Goal: Task Accomplishment & Management: Manage account settings

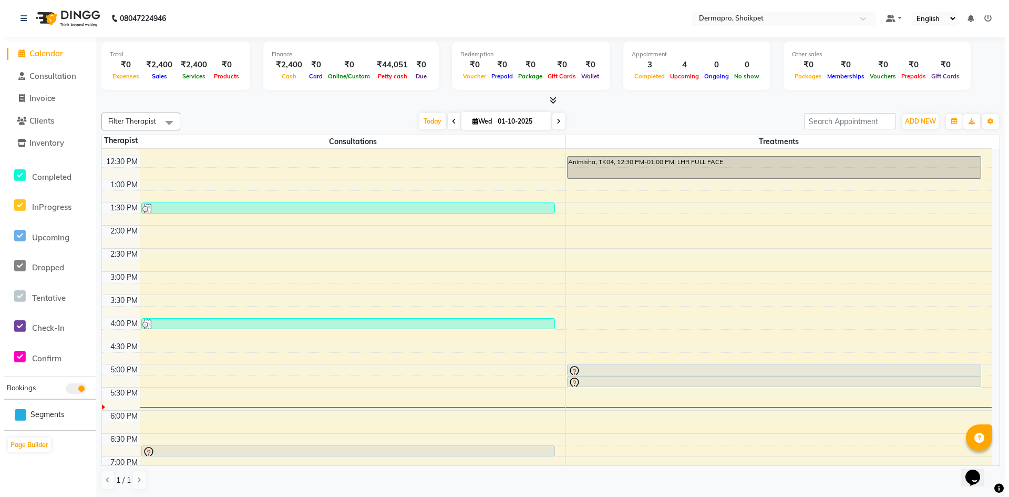
scroll to position [281, 0]
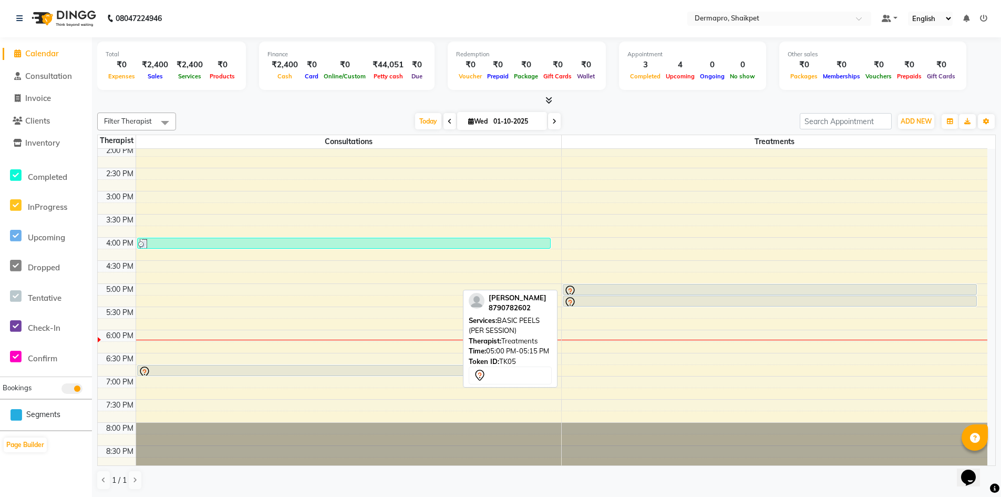
click at [851, 290] on div at bounding box center [770, 291] width 412 height 13
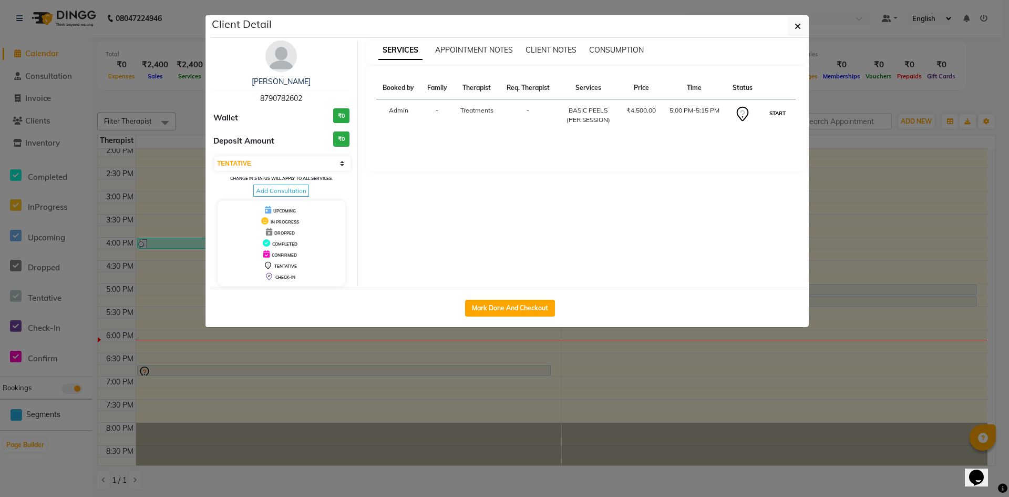
click at [776, 112] on button "START" at bounding box center [778, 113] width 22 height 13
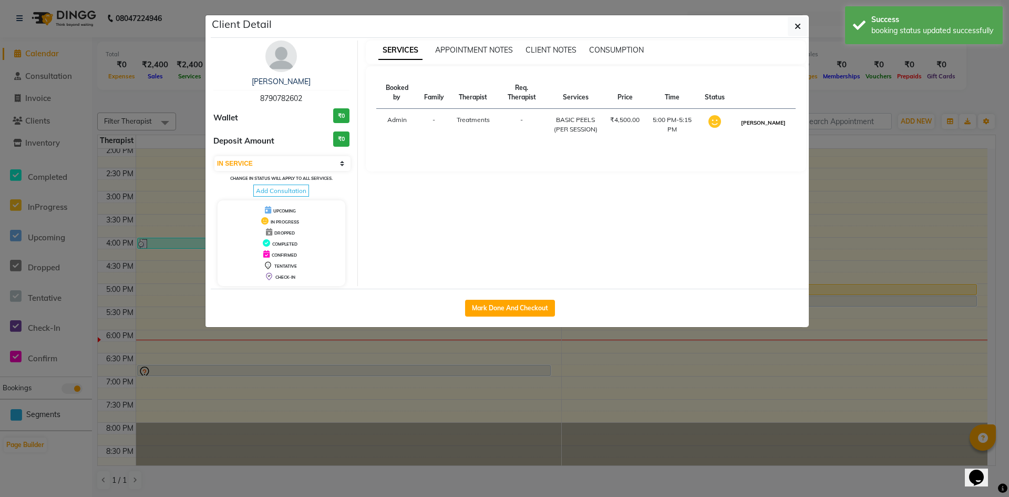
click at [774, 123] on button "[PERSON_NAME]" at bounding box center [764, 122] width 50 height 13
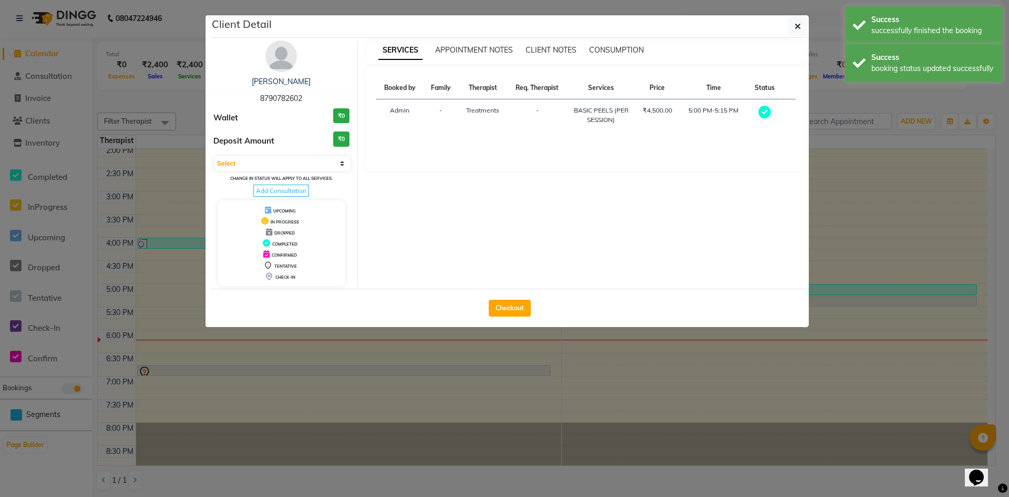
select select "3"
click at [509, 300] on button "Checkout" at bounding box center [510, 308] width 42 height 17
select select "5996"
select select "service"
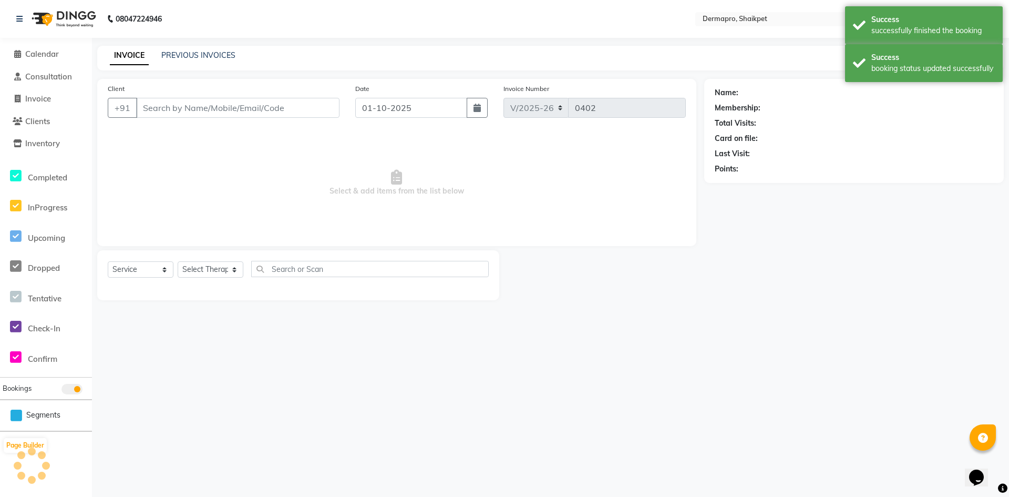
type input "87******02"
select select "43027"
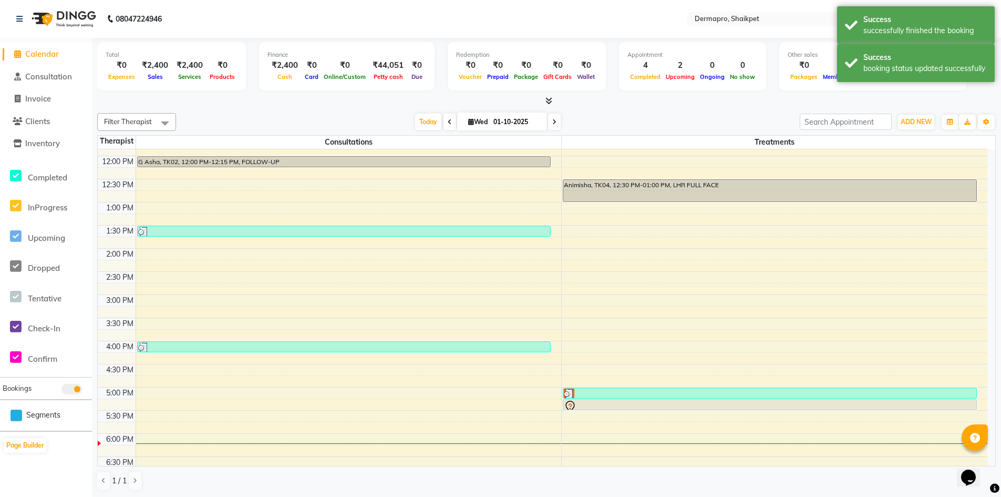
scroll to position [183, 0]
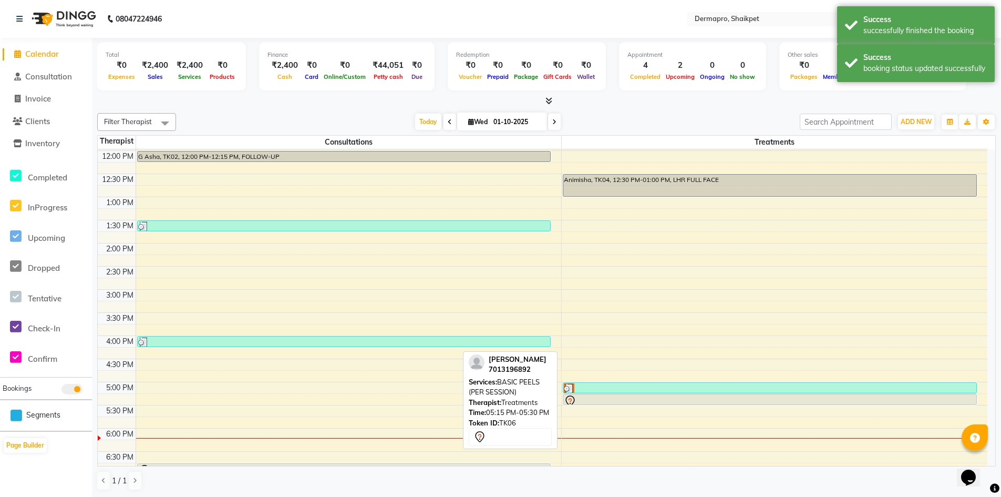
click at [791, 402] on div at bounding box center [770, 404] width 413 height 4
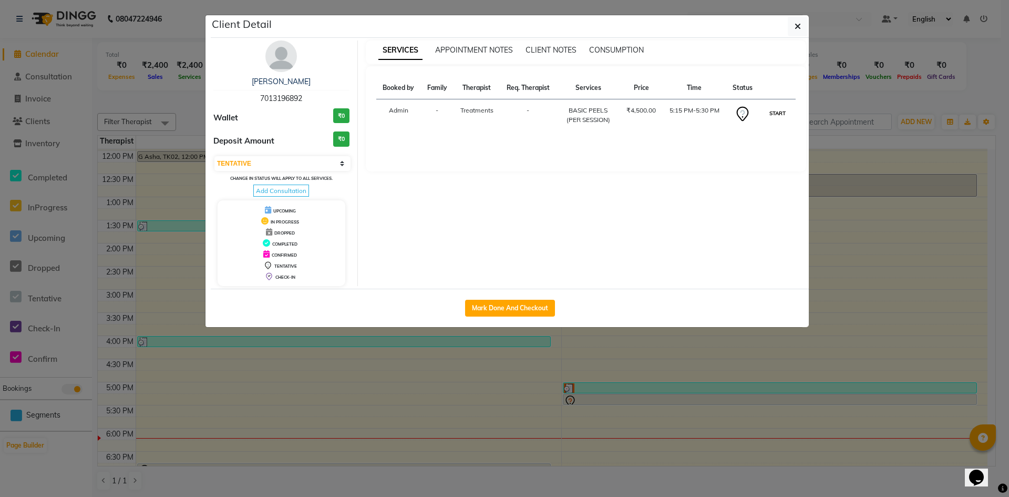
click at [780, 111] on button "START" at bounding box center [778, 113] width 22 height 13
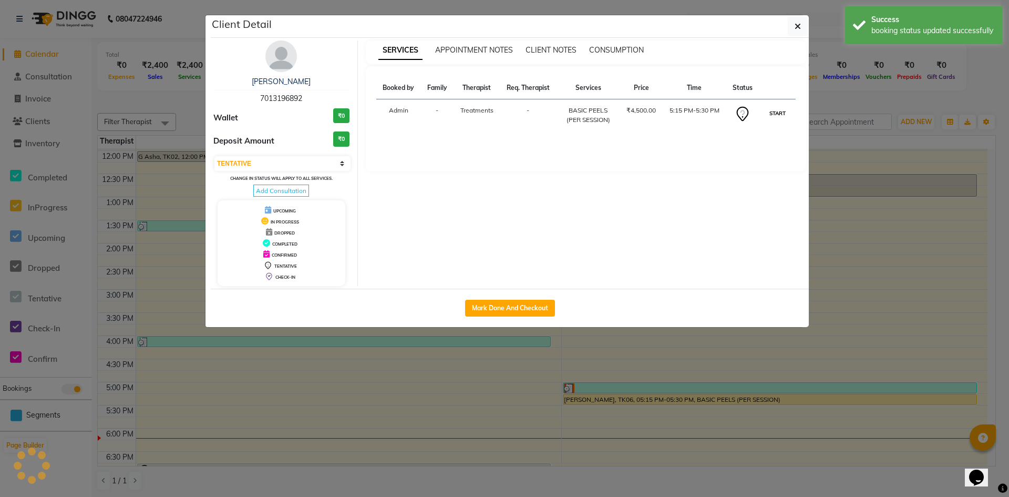
click at [780, 111] on button "START" at bounding box center [778, 113] width 22 height 13
select select "1"
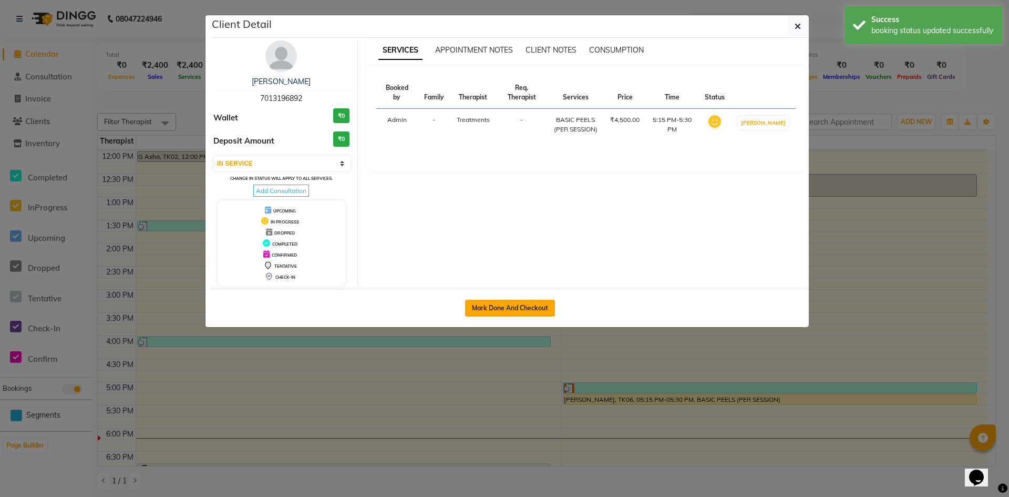
click at [496, 304] on button "Mark Done And Checkout" at bounding box center [510, 308] width 90 height 17
select select "service"
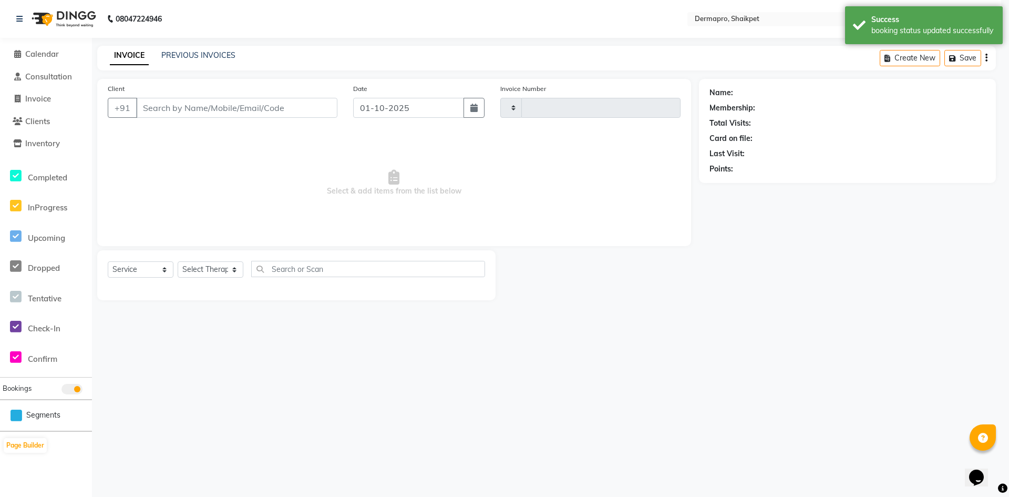
type input "0402"
select select "5996"
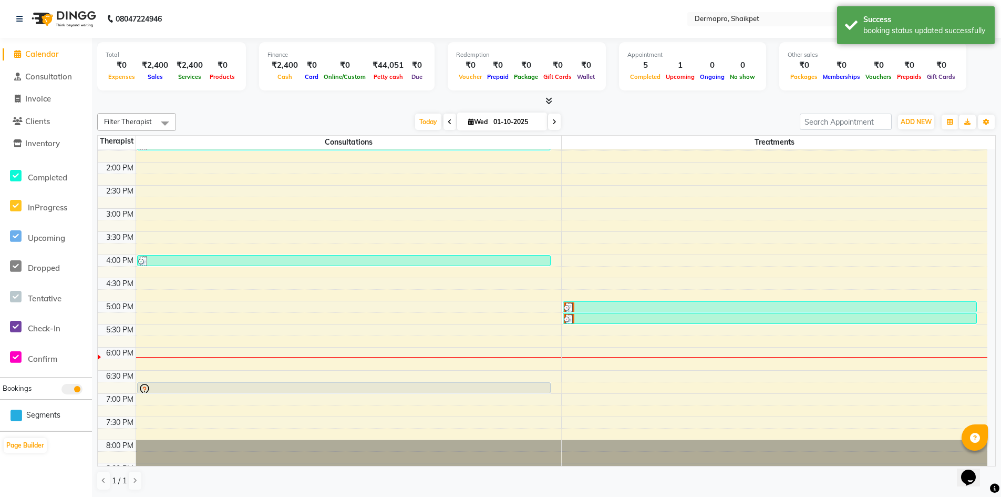
scroll to position [284, 0]
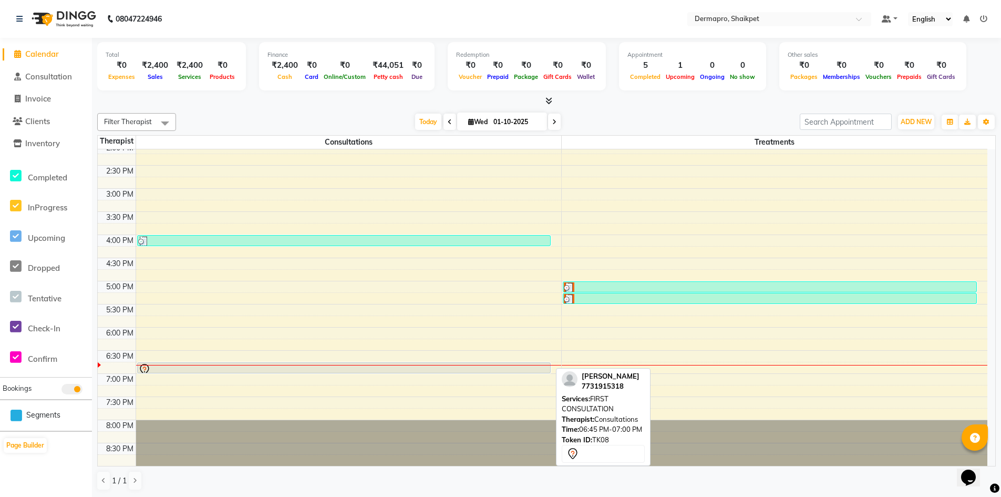
click at [351, 366] on div at bounding box center [344, 369] width 412 height 13
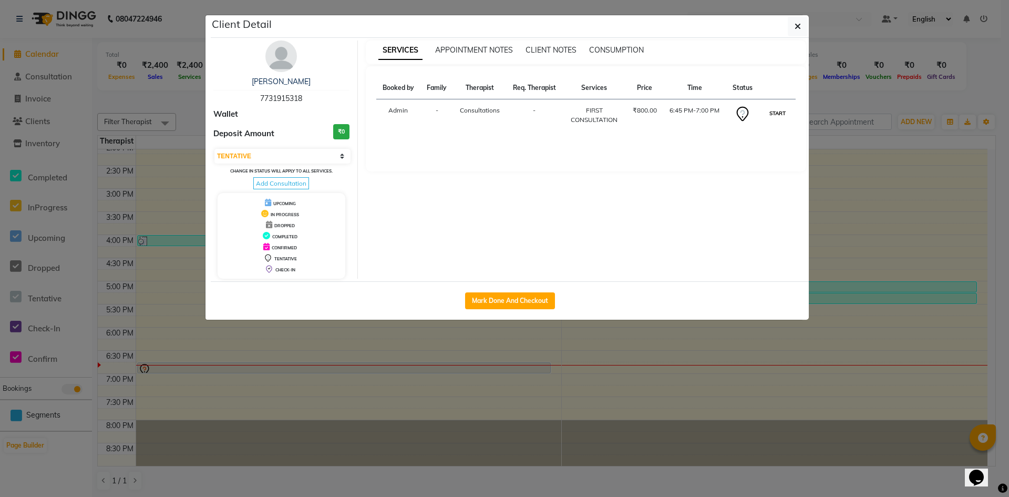
click at [776, 112] on button "START" at bounding box center [778, 113] width 22 height 13
click at [776, 111] on button "START" at bounding box center [778, 113] width 22 height 13
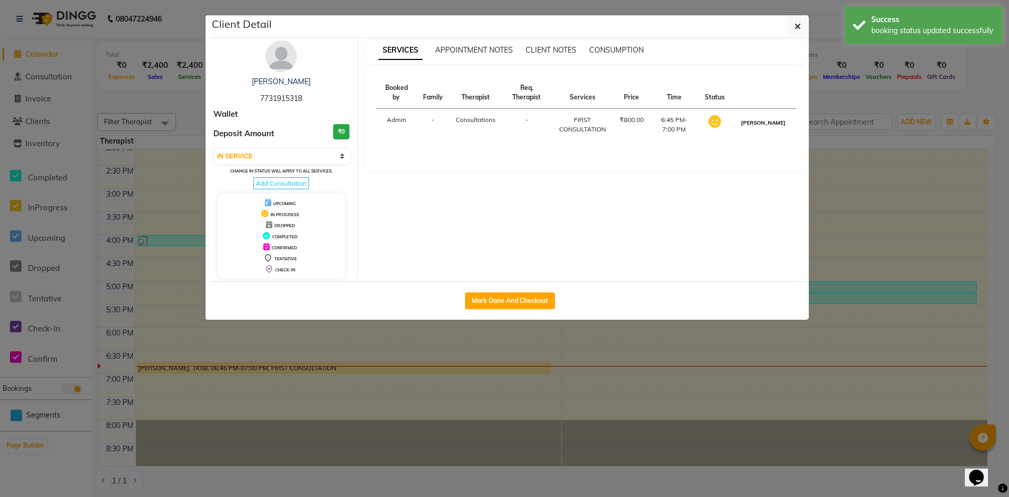
click at [772, 121] on button "[PERSON_NAME]" at bounding box center [764, 122] width 50 height 13
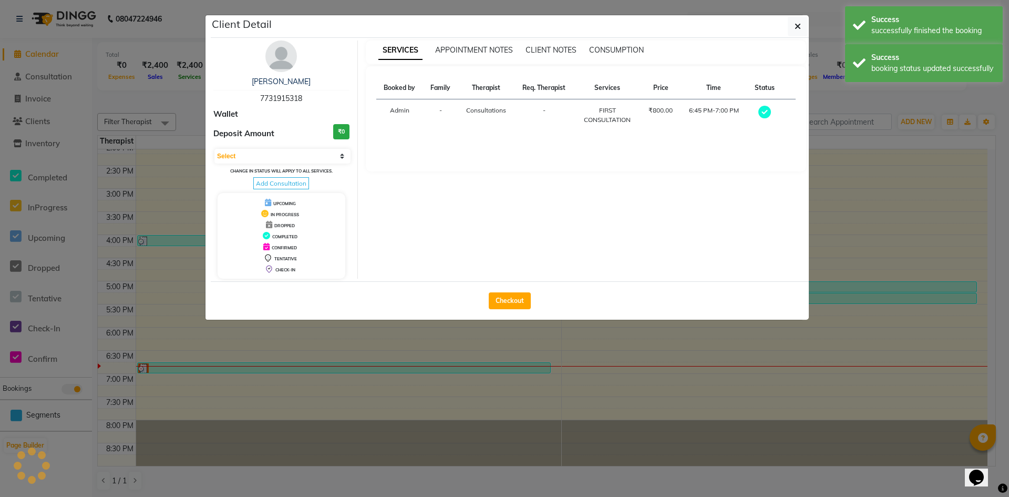
select select "3"
click at [515, 297] on button "Checkout" at bounding box center [510, 300] width 42 height 17
select select "service"
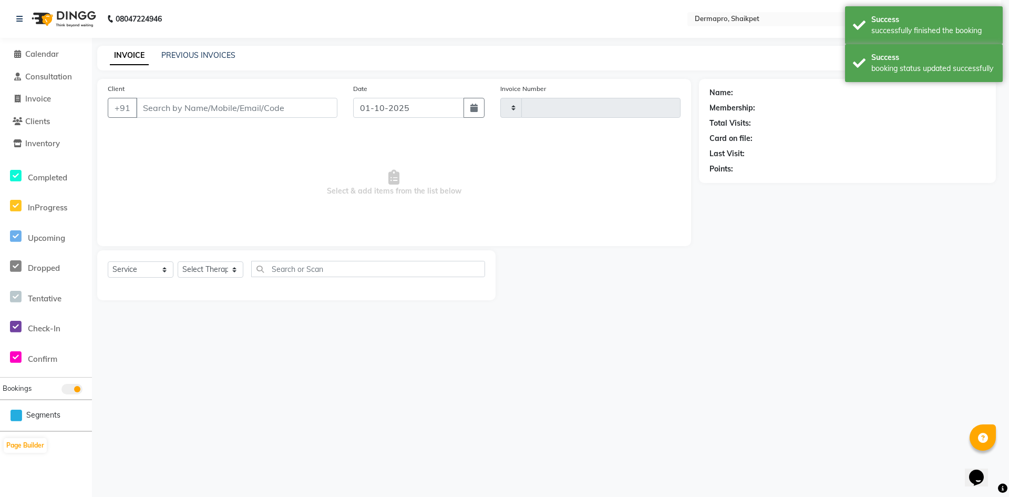
type input "0402"
select select "5996"
type input "77******18"
select select "43026"
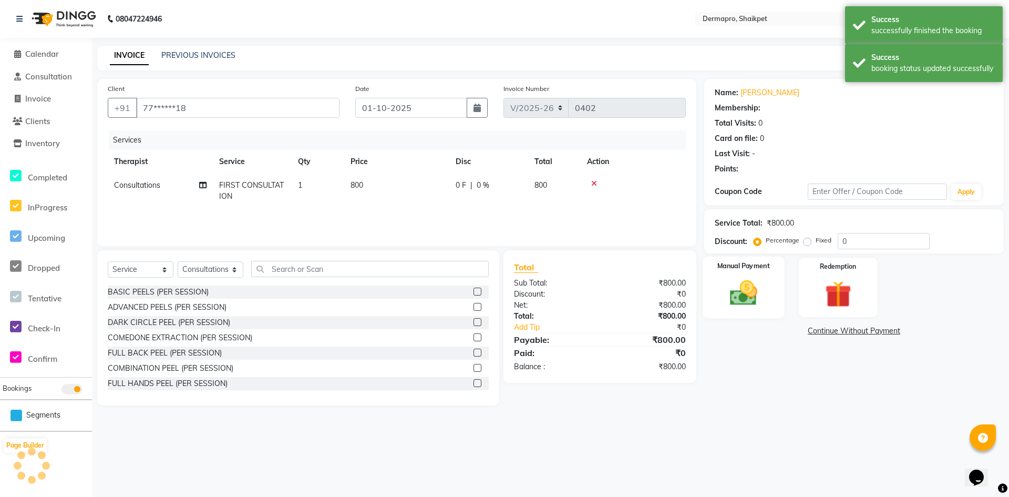
click at [735, 290] on img at bounding box center [743, 293] width 45 height 32
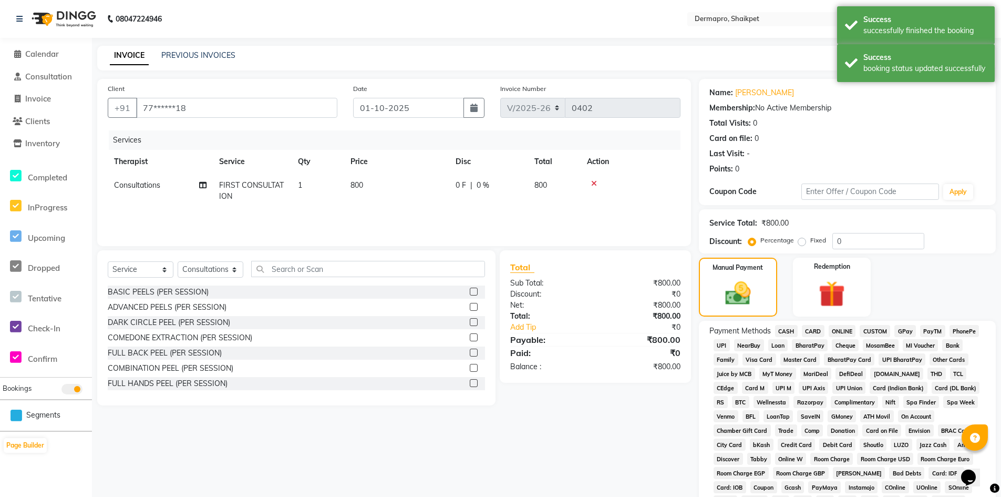
click at [955, 329] on span "PhonePe" at bounding box center [965, 331] width 30 height 12
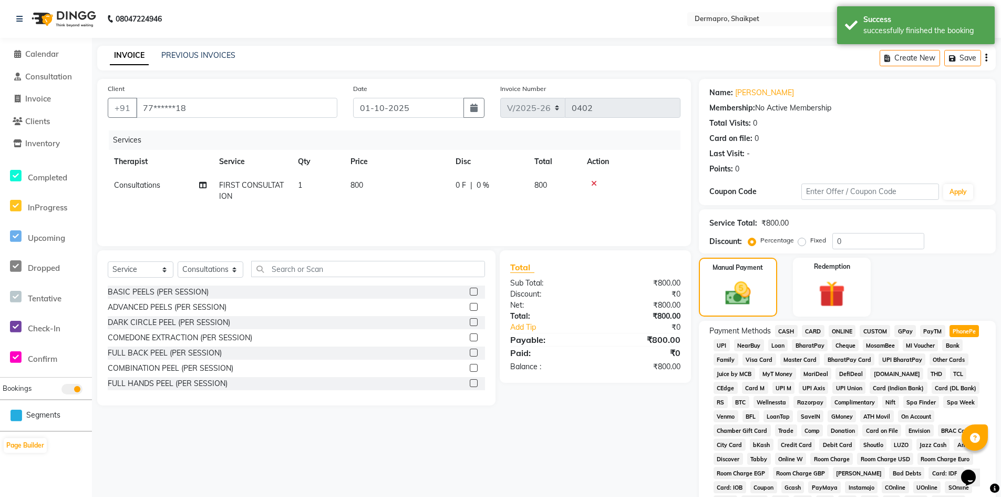
scroll to position [167, 0]
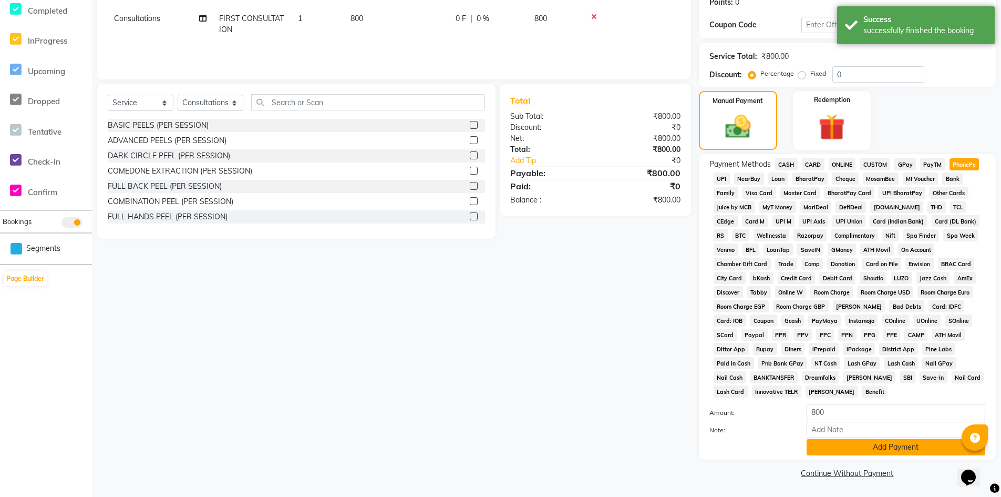
click at [902, 444] on button "Add Payment" at bounding box center [896, 447] width 179 height 16
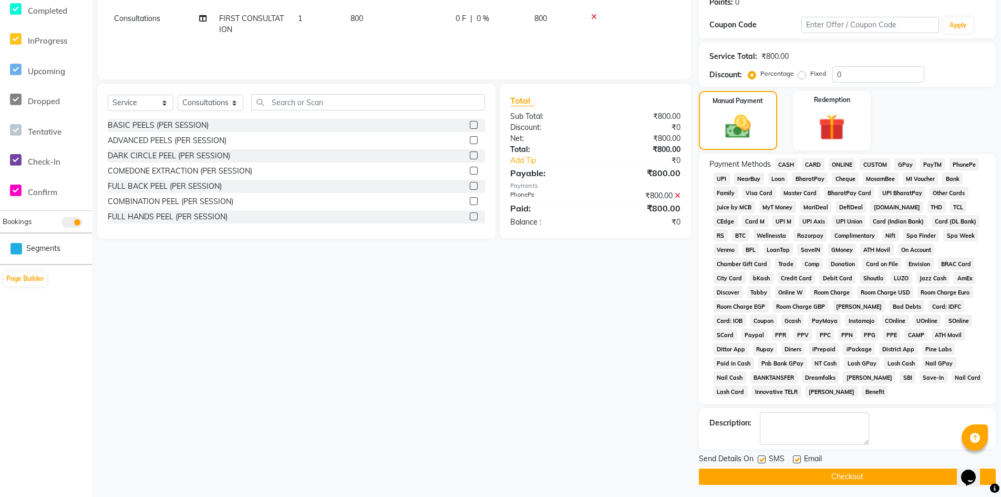
click at [869, 474] on button "Checkout" at bounding box center [847, 476] width 297 height 16
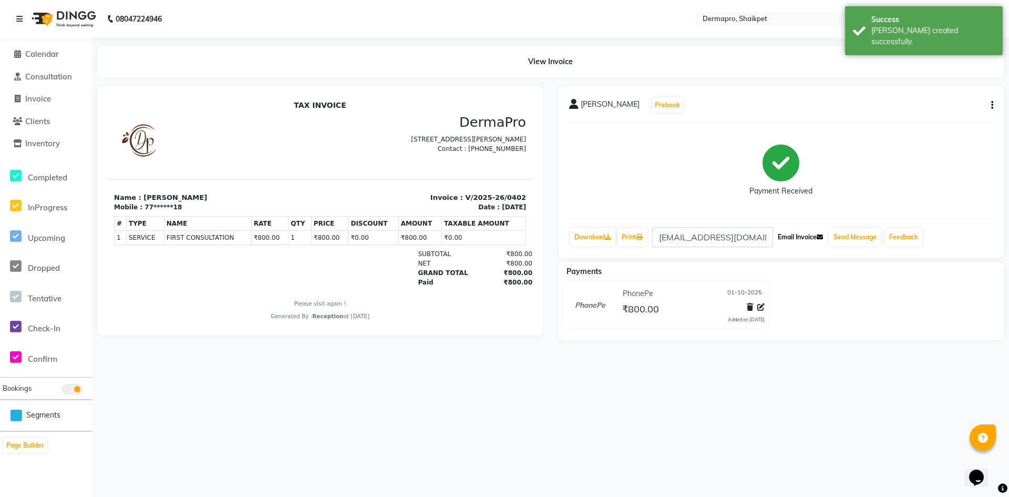
click at [813, 234] on button "Email Invoice" at bounding box center [801, 237] width 54 height 18
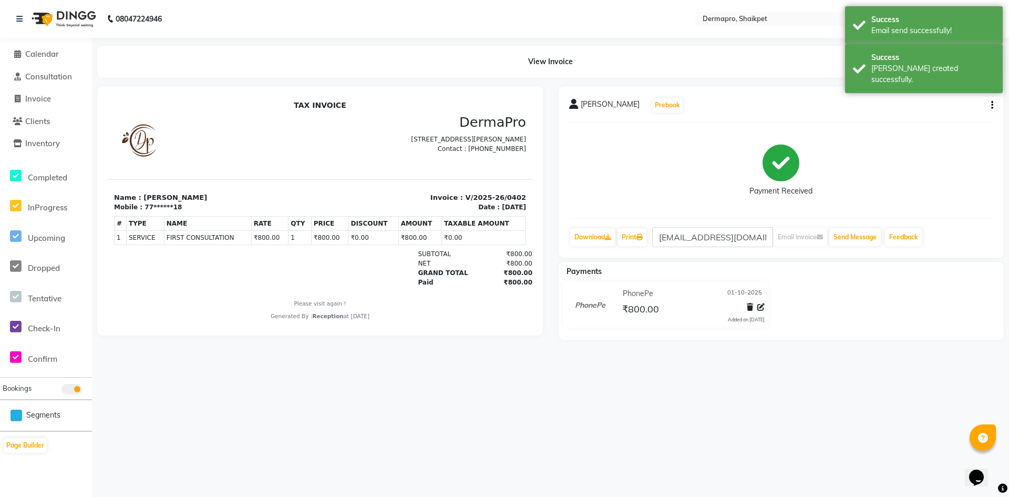
select select "service"
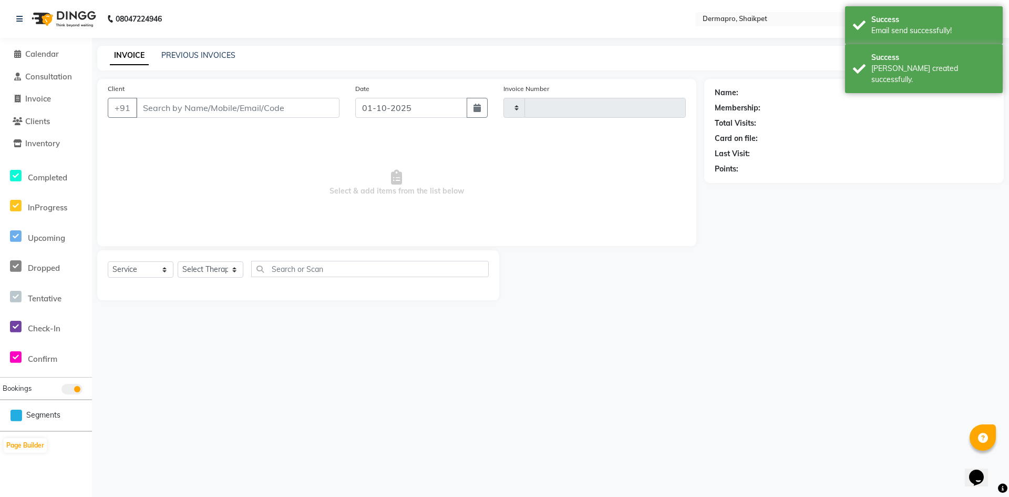
type input "0403"
select select "5996"
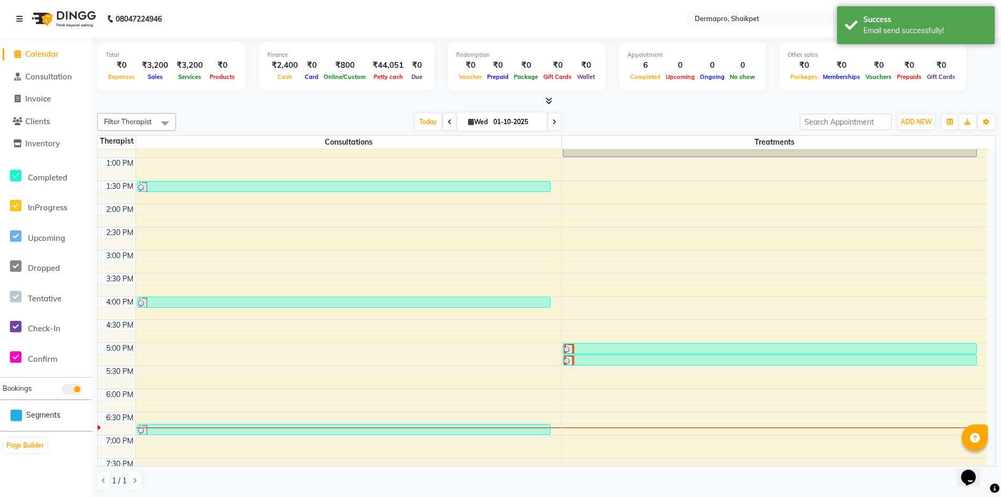
scroll to position [229, 0]
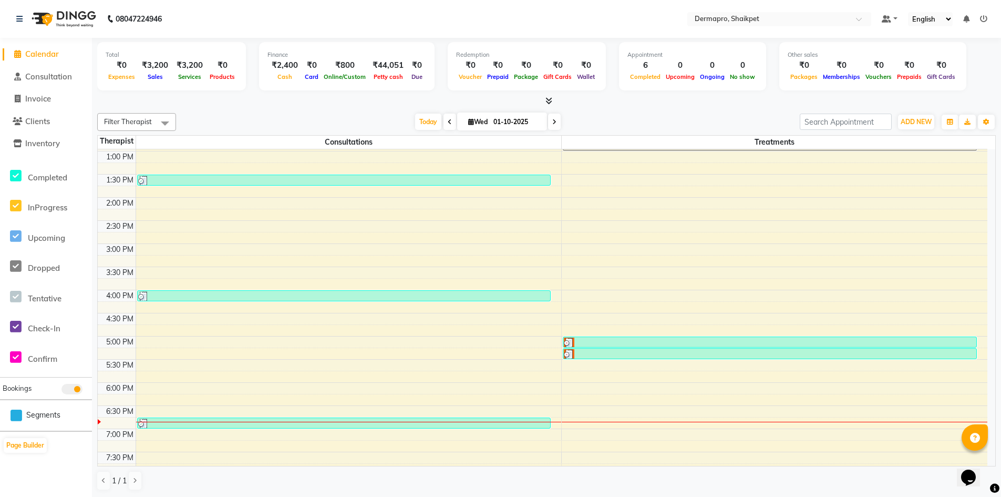
click at [554, 119] on icon at bounding box center [554, 122] width 4 height 6
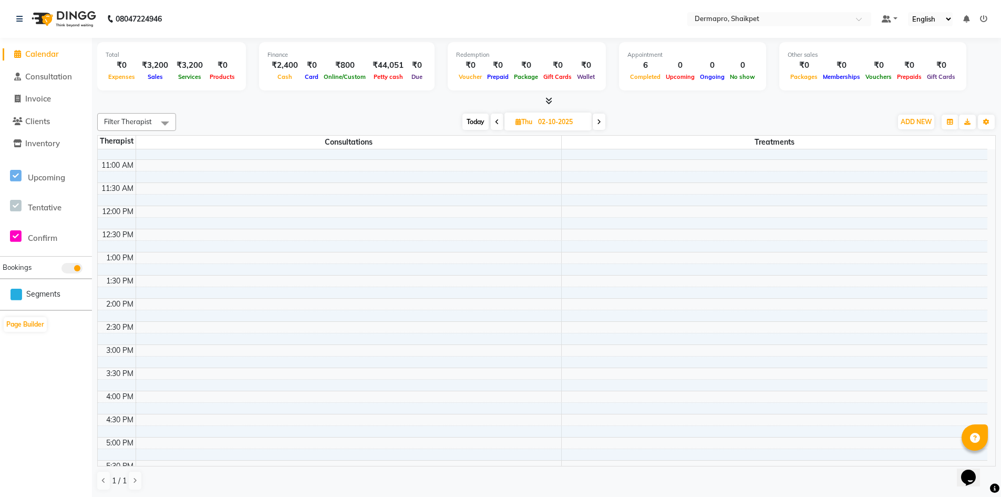
scroll to position [127, 0]
click at [497, 120] on icon at bounding box center [497, 122] width 4 height 6
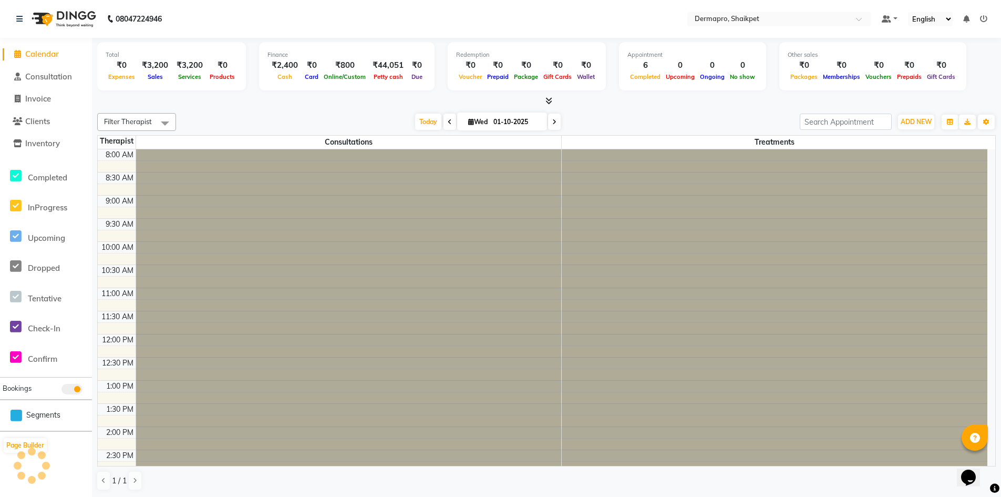
scroll to position [284, 0]
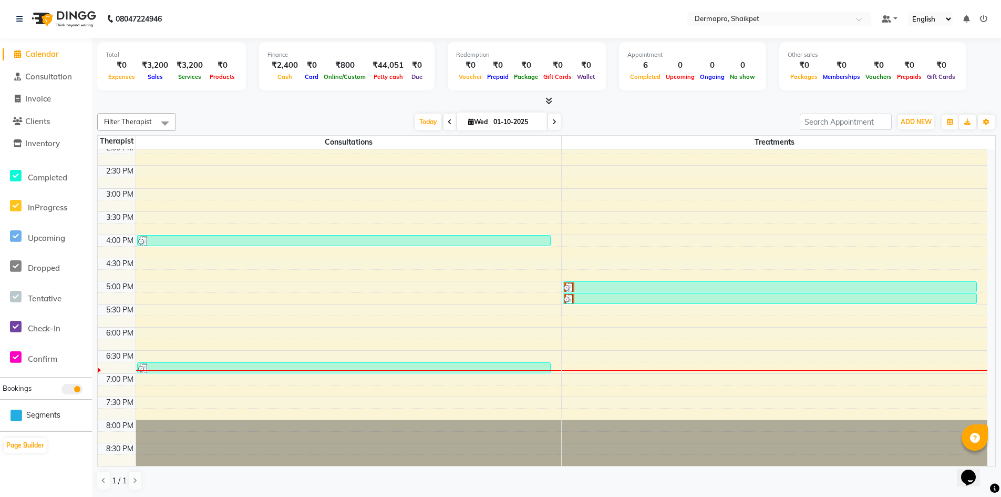
click at [552, 122] on icon at bounding box center [554, 122] width 4 height 6
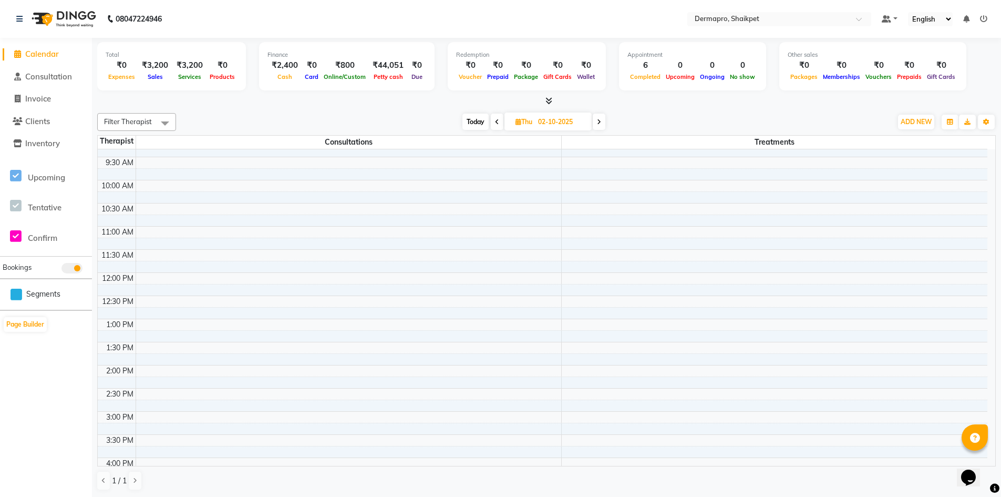
scroll to position [50, 0]
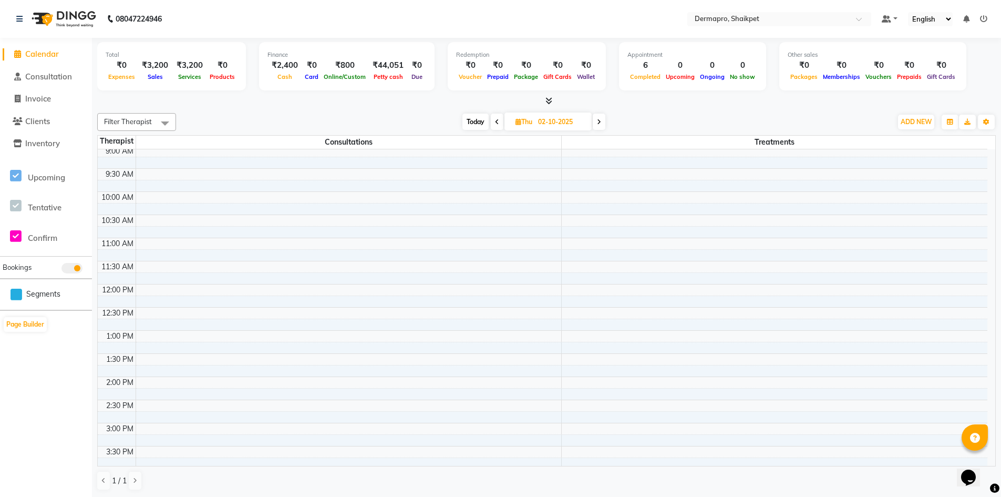
click at [497, 121] on icon at bounding box center [497, 122] width 4 height 6
type input "01-10-2025"
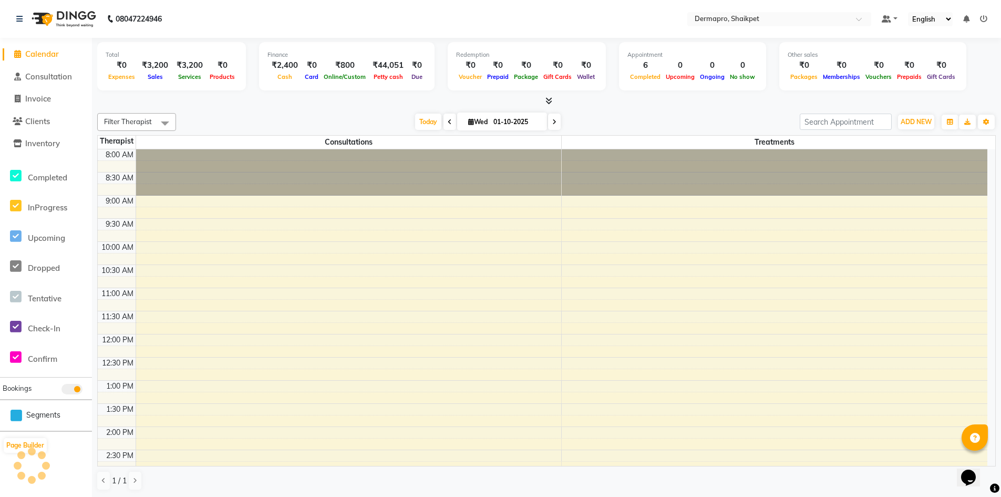
scroll to position [284, 0]
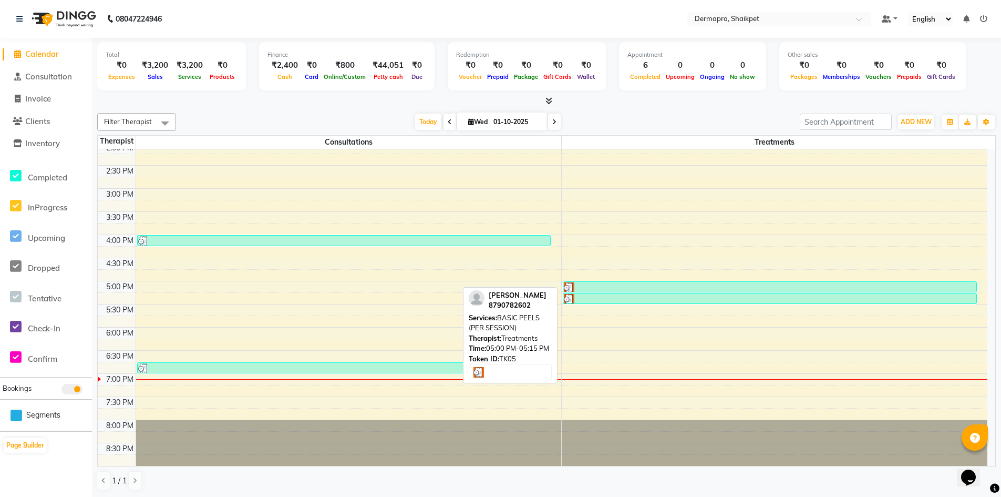
click at [706, 286] on div at bounding box center [770, 287] width 412 height 11
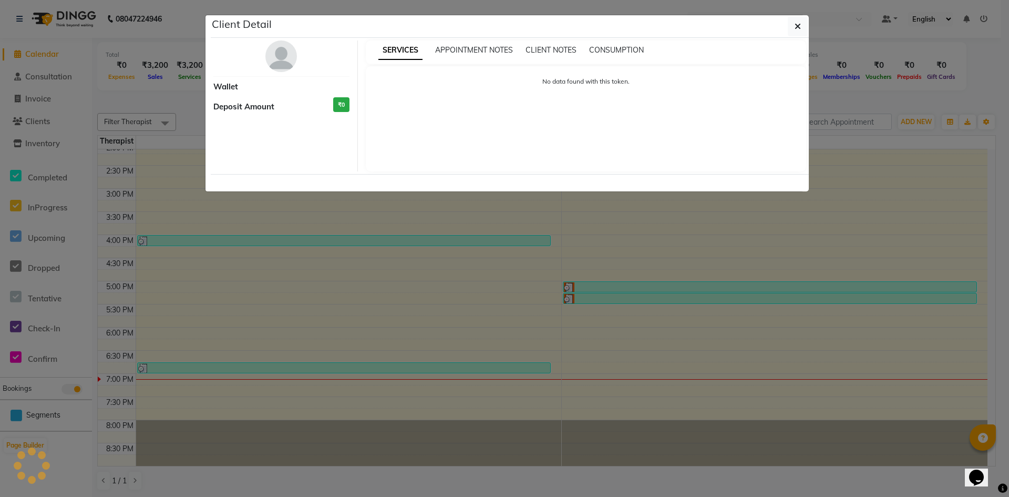
select select "3"
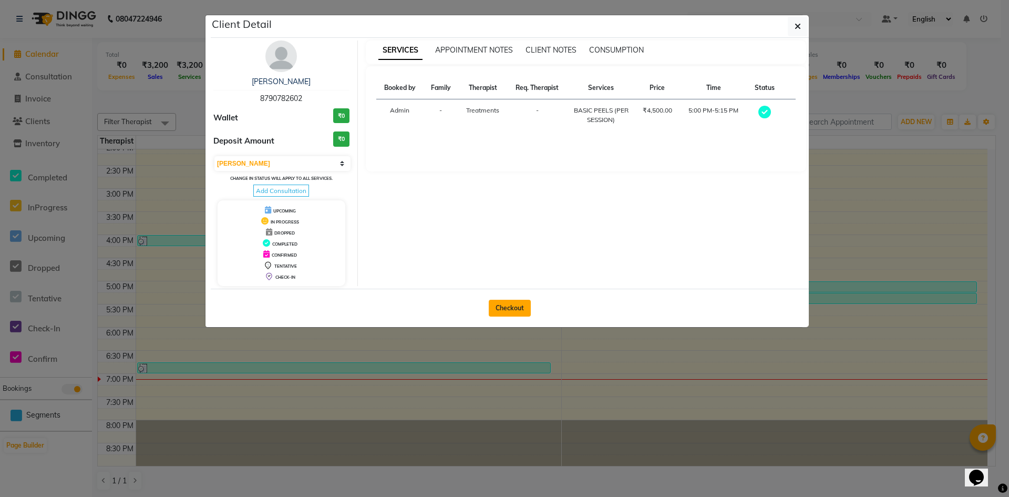
click at [499, 304] on button "Checkout" at bounding box center [510, 308] width 42 height 17
select select "5996"
select select "service"
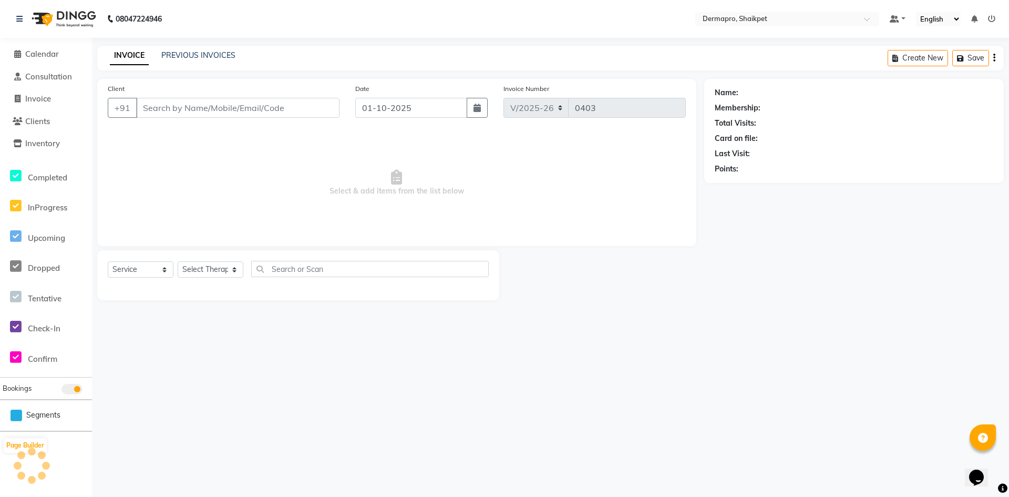
type input "87******02"
select select "43027"
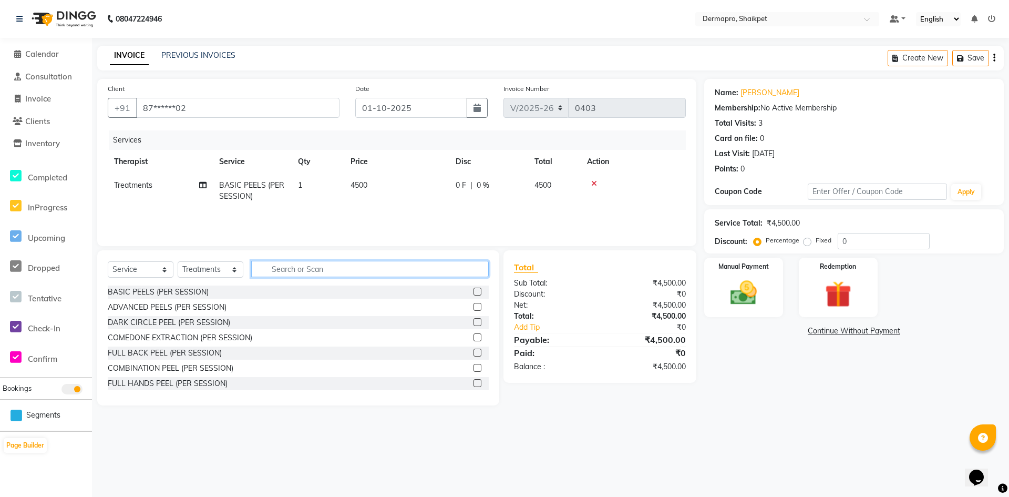
click at [310, 269] on input "text" at bounding box center [370, 269] width 238 height 16
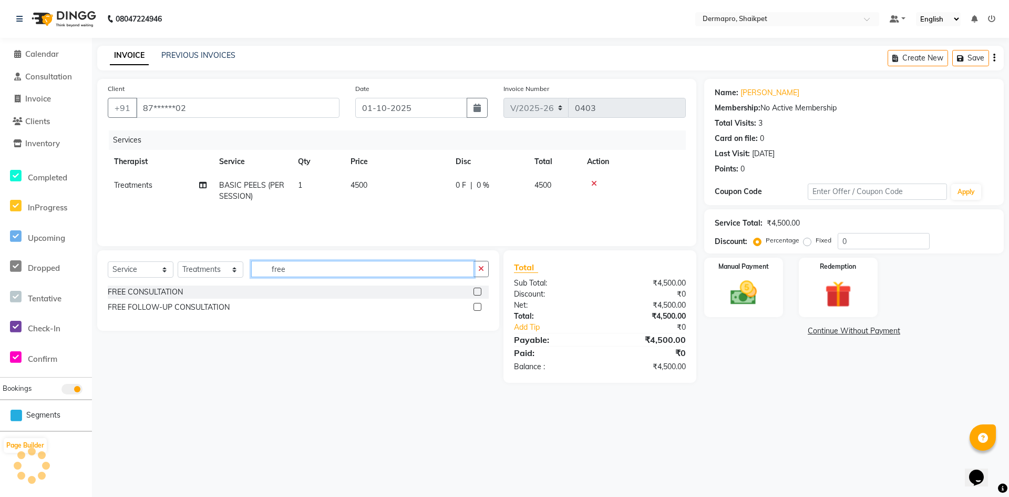
type input "free"
click at [477, 306] on label at bounding box center [478, 307] width 8 height 8
click at [477, 306] on input "checkbox" at bounding box center [477, 307] width 7 height 7
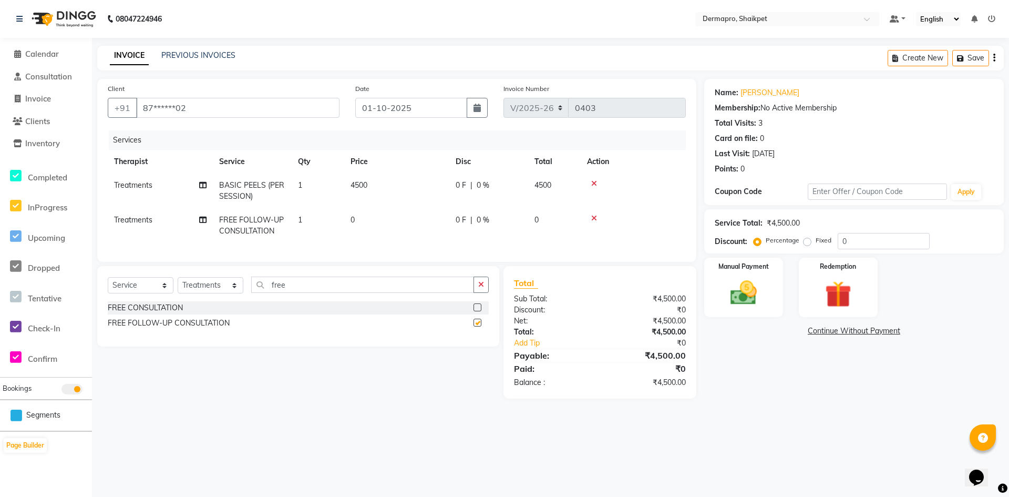
checkbox input "false"
click at [592, 181] on icon at bounding box center [594, 183] width 6 height 7
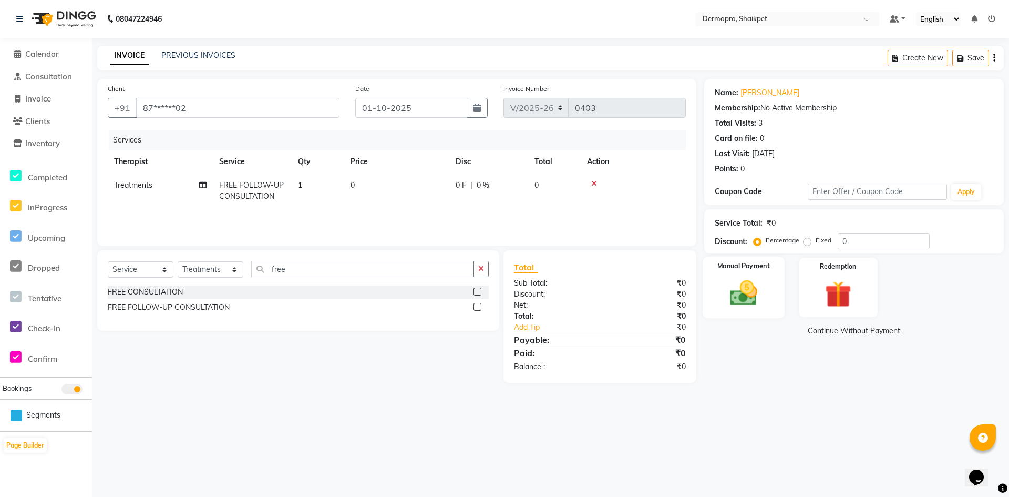
click at [740, 291] on img at bounding box center [743, 293] width 45 height 32
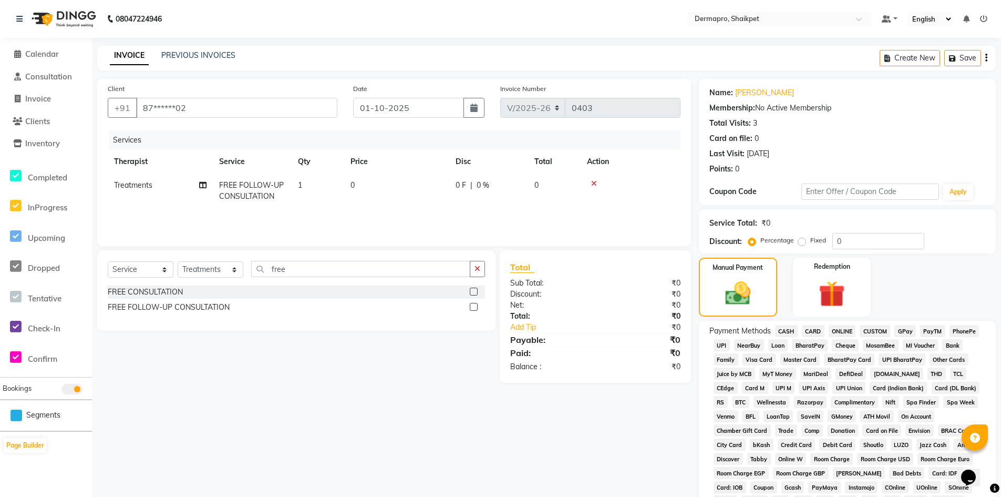
click at [790, 329] on span "CASH" at bounding box center [786, 331] width 23 height 12
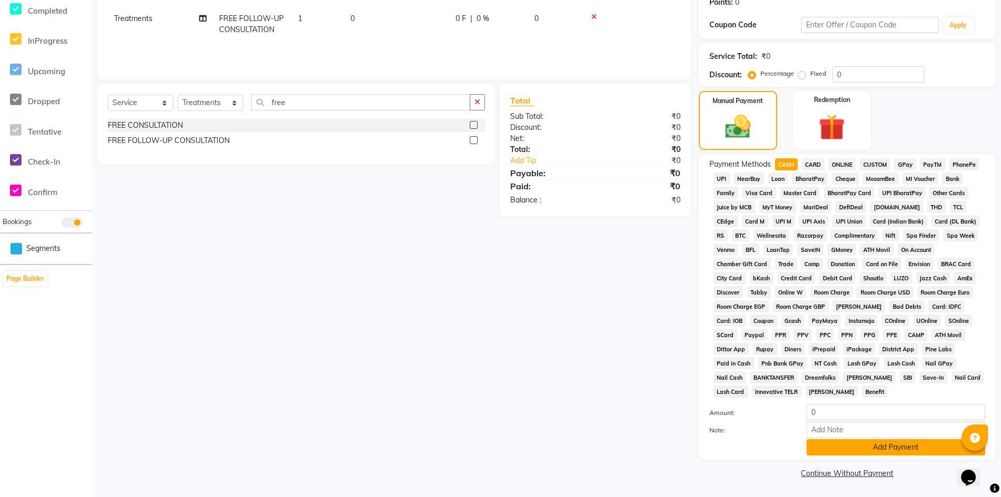
click at [900, 442] on button "Add Payment" at bounding box center [896, 447] width 179 height 16
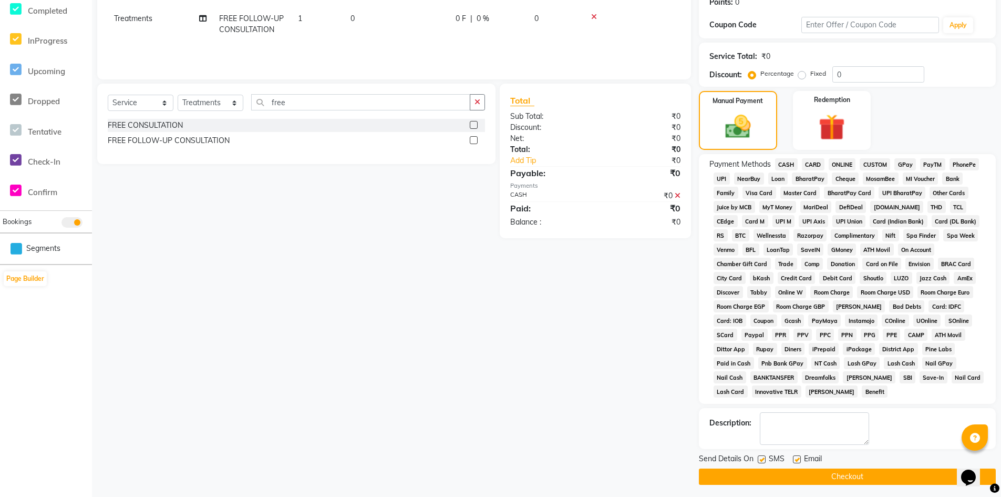
click at [853, 474] on button "Checkout" at bounding box center [847, 476] width 297 height 16
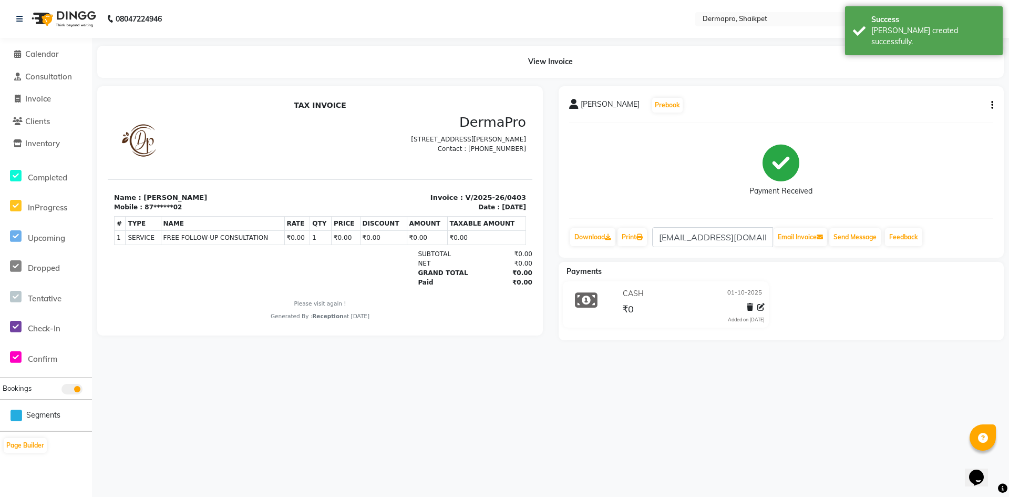
select select "5996"
select select "service"
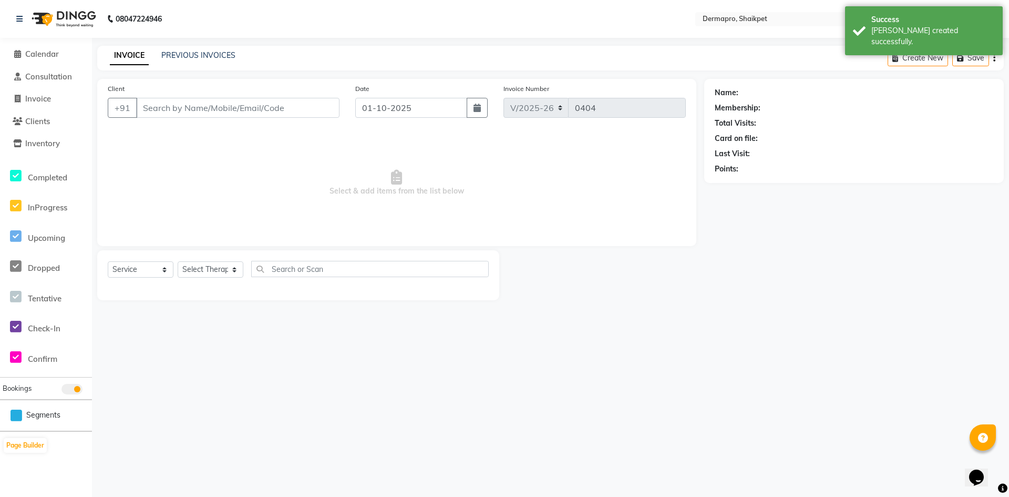
type input "87******02"
select select "43027"
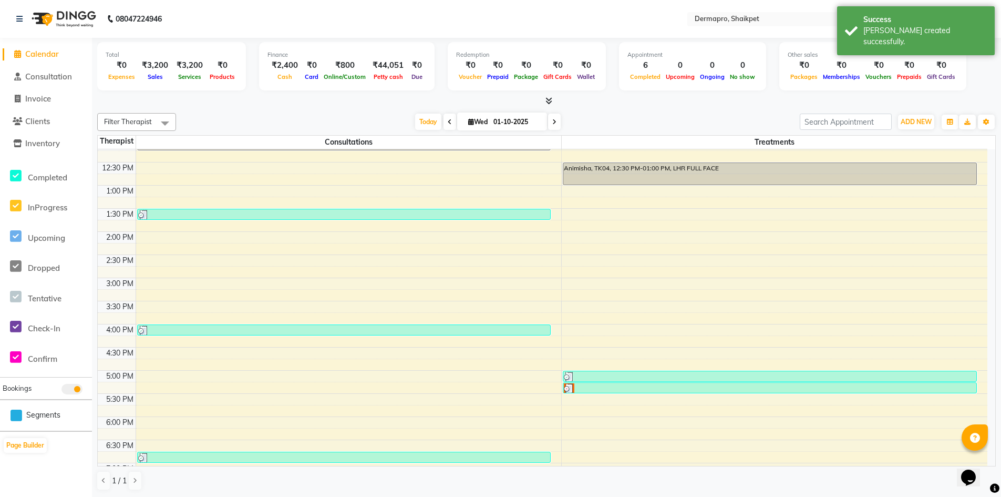
scroll to position [213, 0]
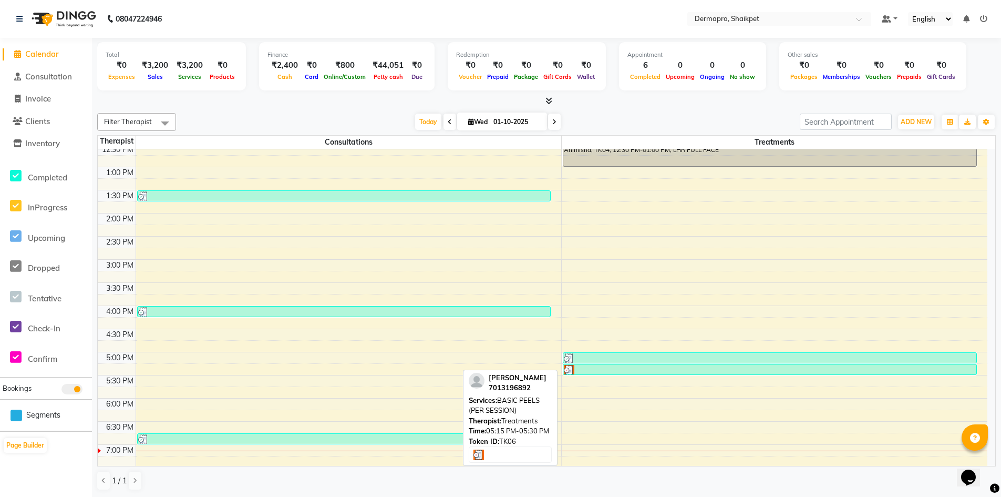
click at [656, 368] on div at bounding box center [770, 370] width 412 height 11
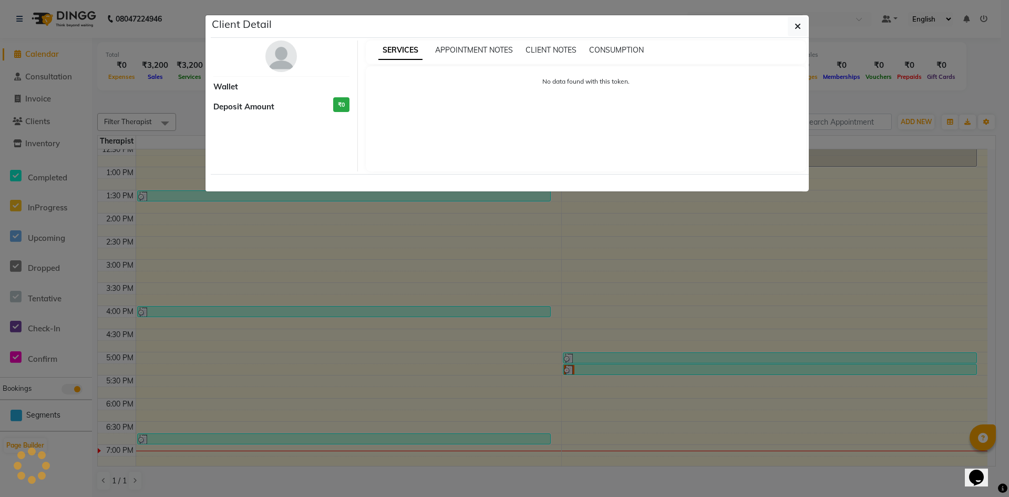
select select "3"
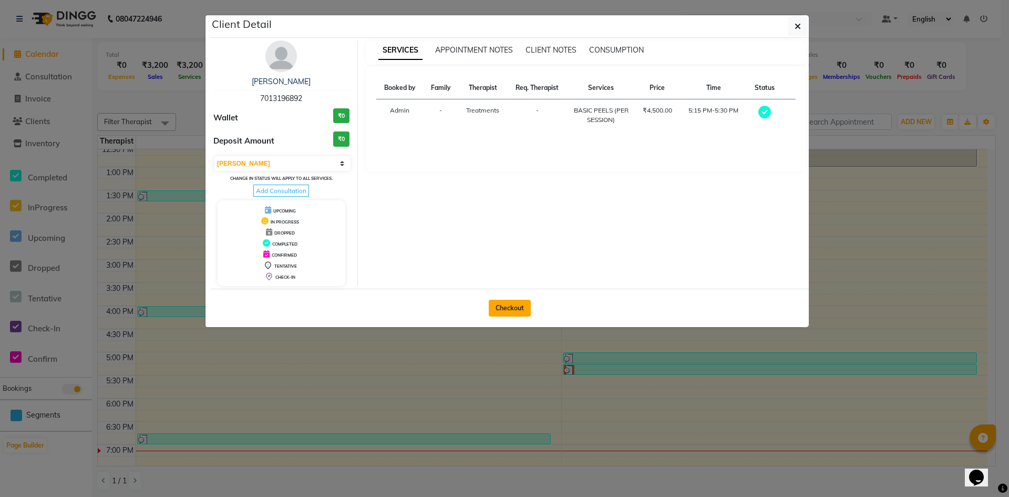
click at [513, 308] on button "Checkout" at bounding box center [510, 308] width 42 height 17
select select "5996"
select select "service"
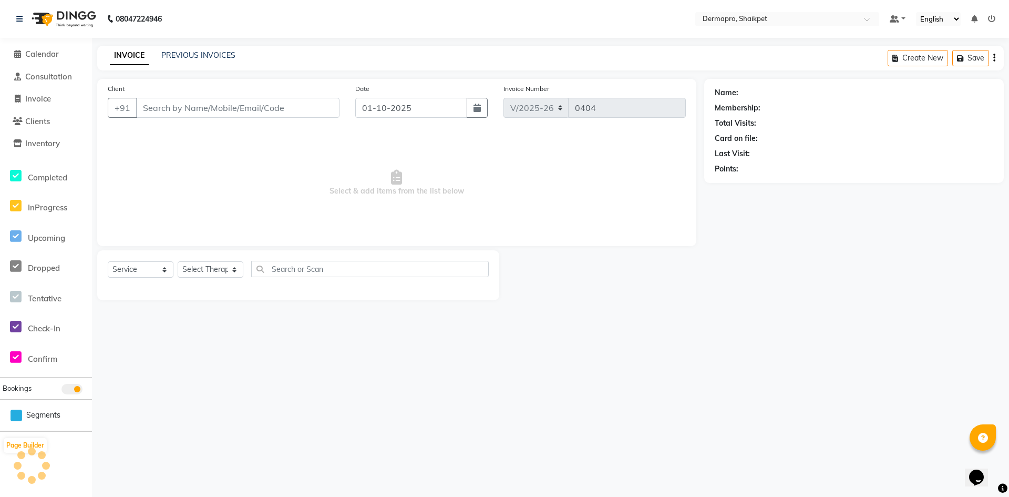
type input "70******92"
select select "43027"
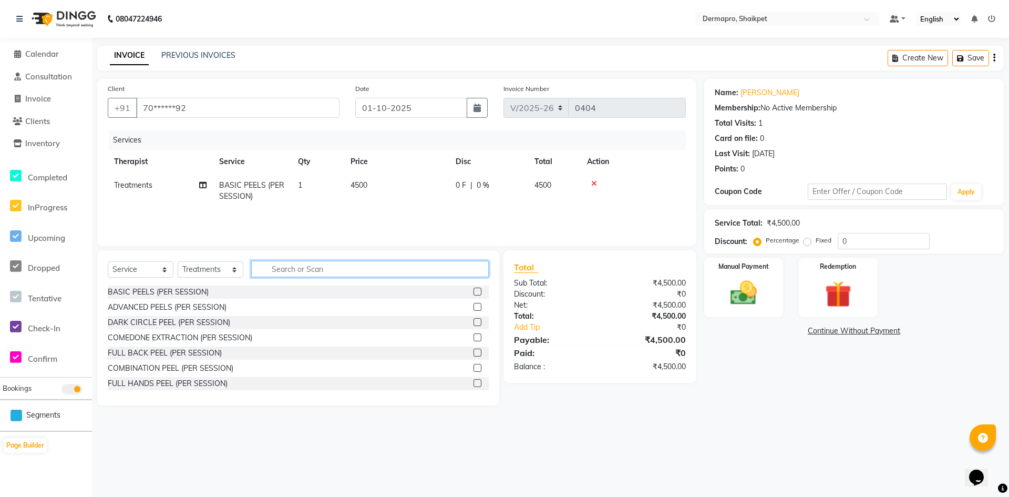
click at [379, 266] on input "text" at bounding box center [370, 269] width 238 height 16
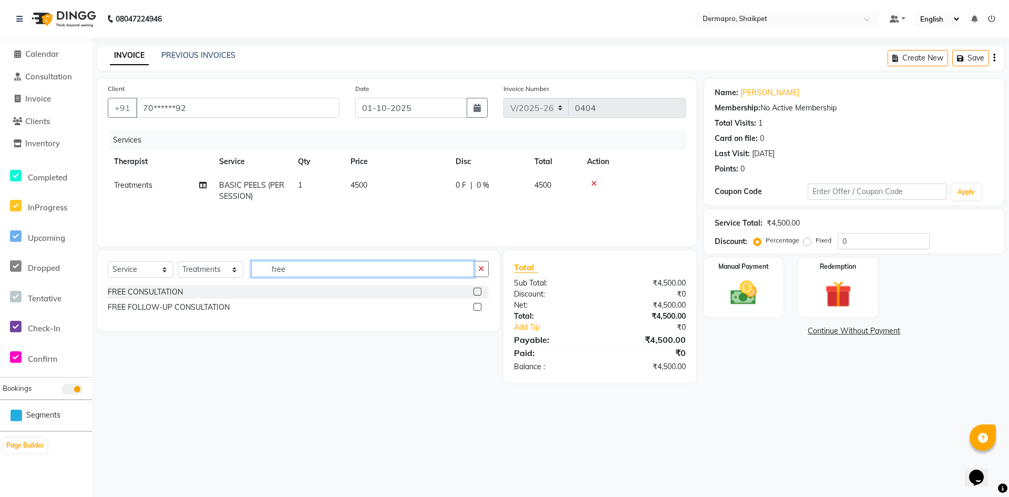
type input "free"
click at [477, 307] on label at bounding box center [478, 307] width 8 height 8
click at [477, 307] on input "checkbox" at bounding box center [477, 307] width 7 height 7
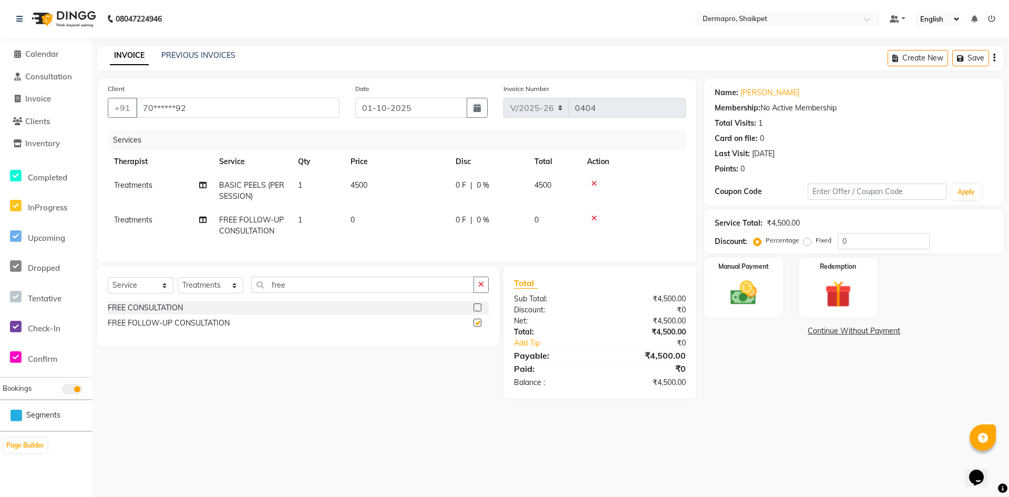
checkbox input "false"
click at [596, 184] on icon at bounding box center [594, 183] width 6 height 7
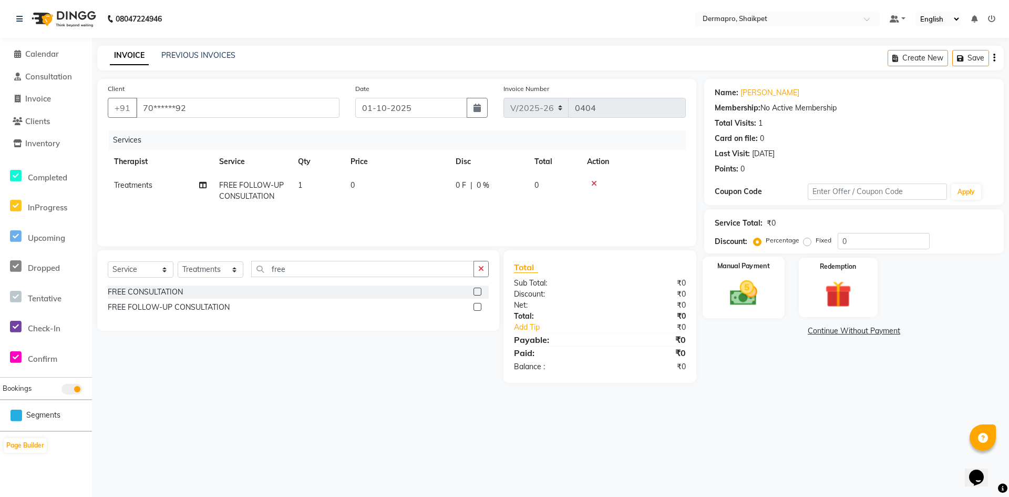
click at [749, 294] on img at bounding box center [743, 293] width 45 height 32
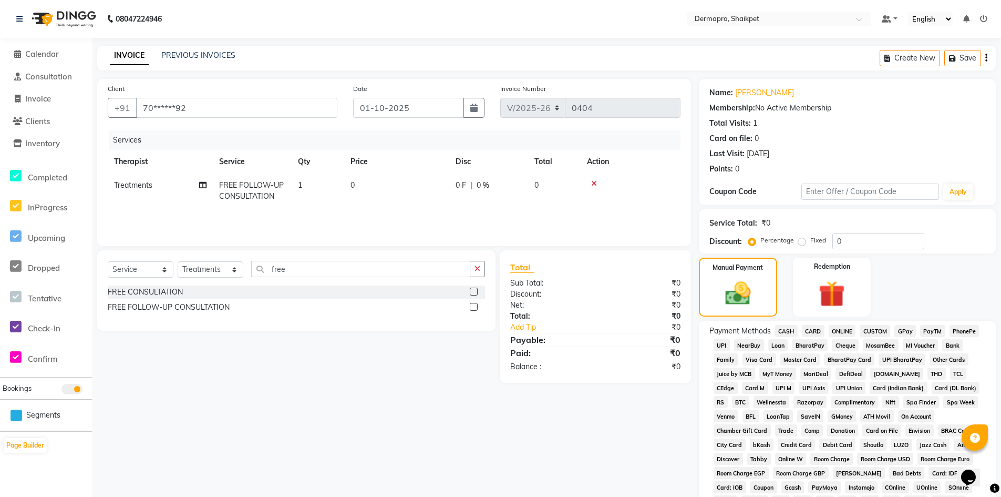
click at [785, 328] on span "CASH" at bounding box center [786, 331] width 23 height 12
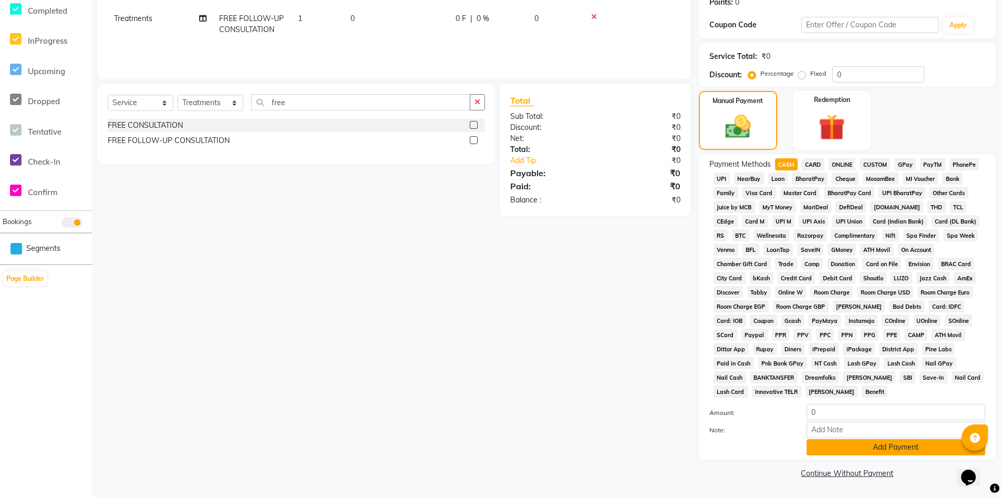
click at [890, 442] on button "Add Payment" at bounding box center [896, 447] width 179 height 16
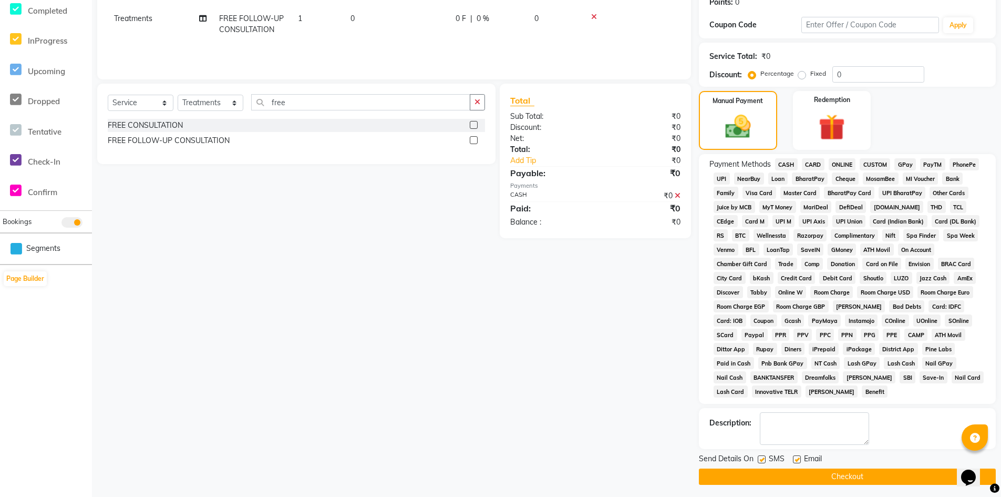
click at [856, 472] on button "Checkout" at bounding box center [847, 476] width 297 height 16
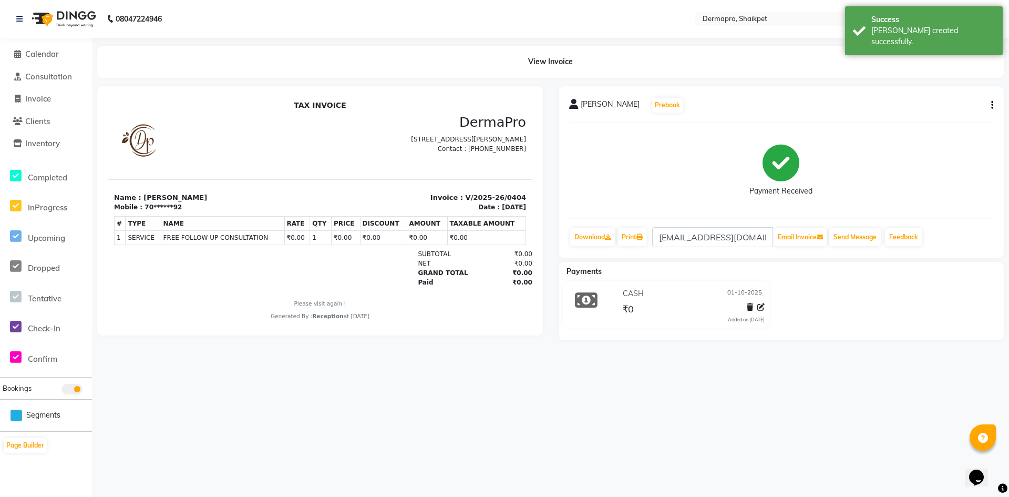
select select "5996"
select select "service"
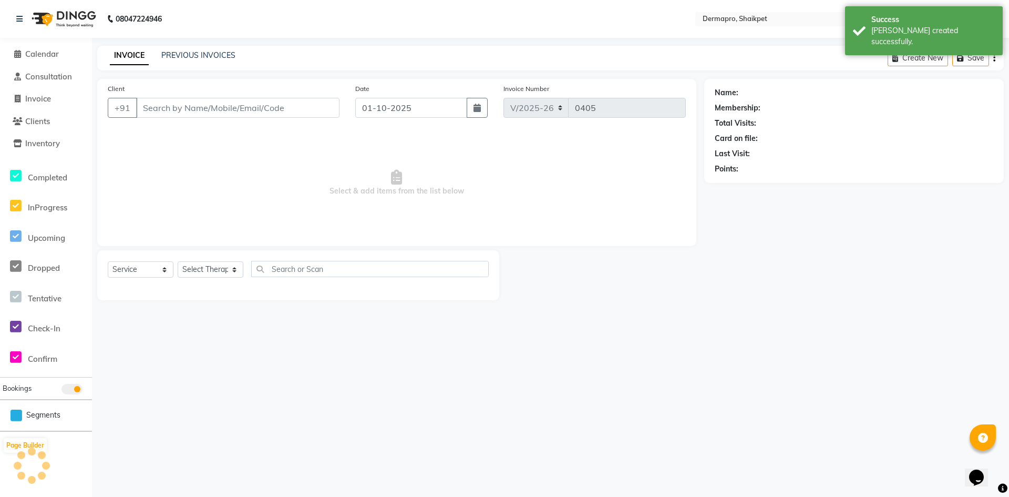
type input "70******92"
select select "43027"
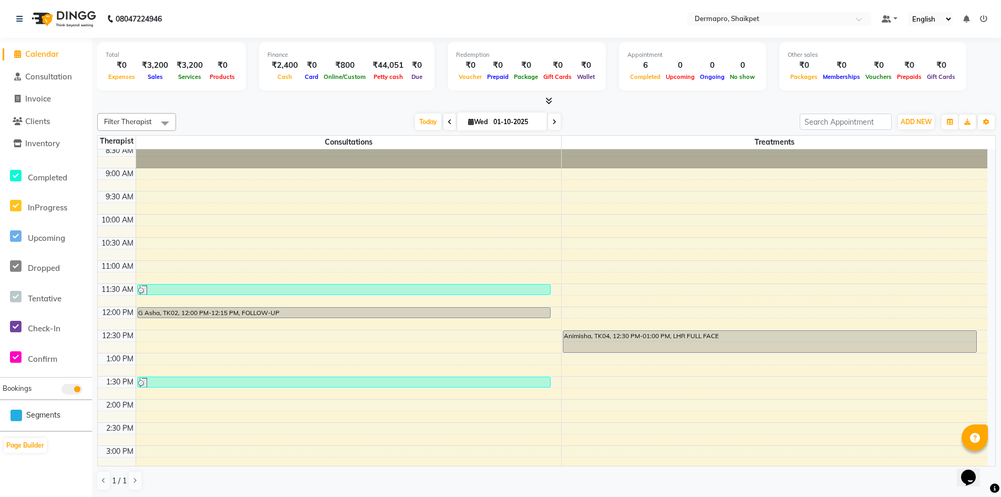
scroll to position [22, 0]
